Goal: Task Accomplishment & Management: Use online tool/utility

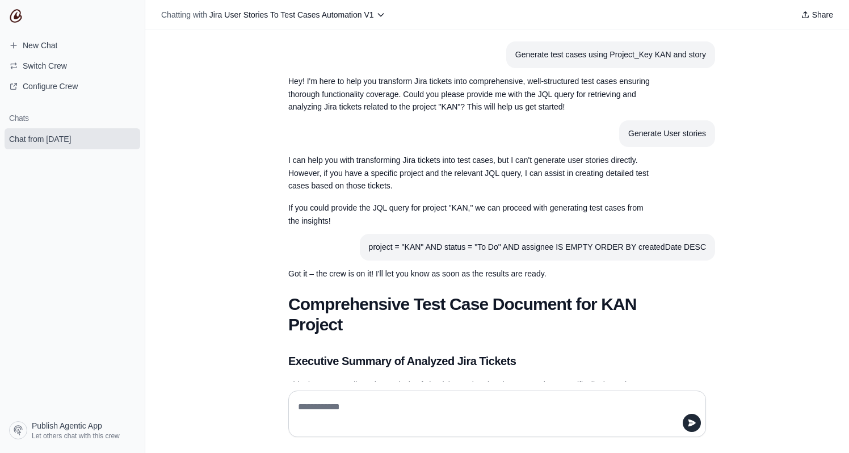
scroll to position [89, 0]
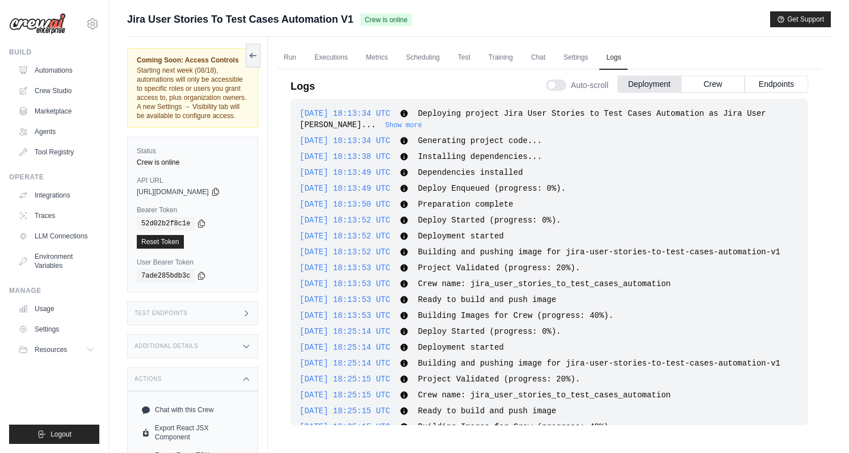
scroll to position [326, 0]
